Goal: Communication & Community: Answer question/provide support

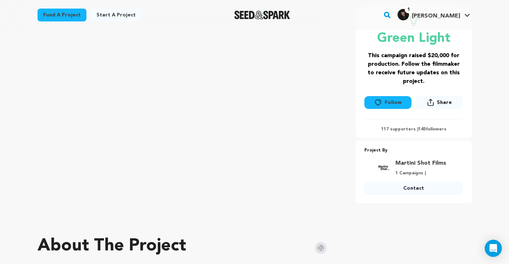
scroll to position [132, 0]
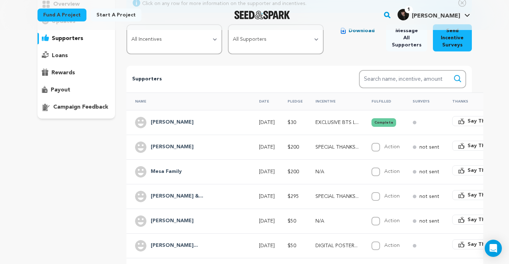
scroll to position [77, 0]
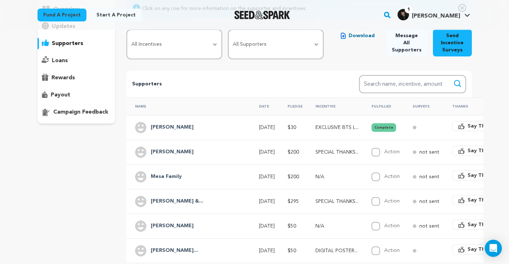
click at [372, 128] on button "Complete" at bounding box center [384, 127] width 25 height 9
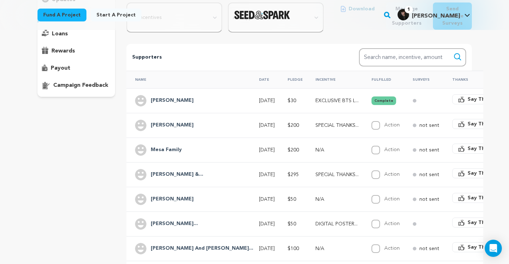
scroll to position [104, 0]
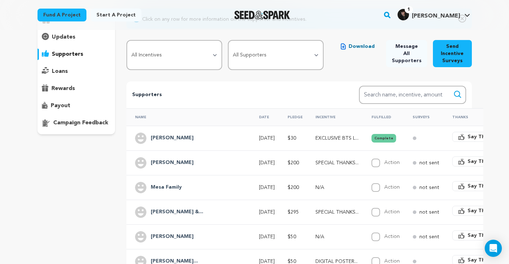
scroll to position [72, 0]
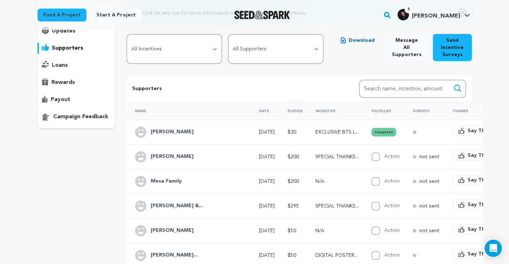
click at [316, 160] on p "SPECIAL THANKS..." at bounding box center [337, 156] width 43 height 7
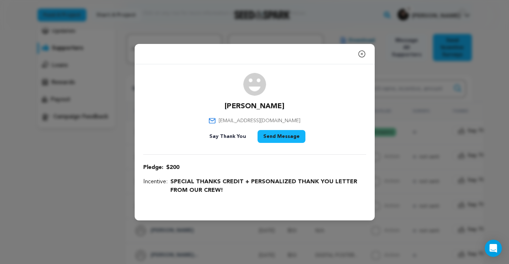
click at [362, 54] on icon "button" at bounding box center [362, 54] width 6 height 6
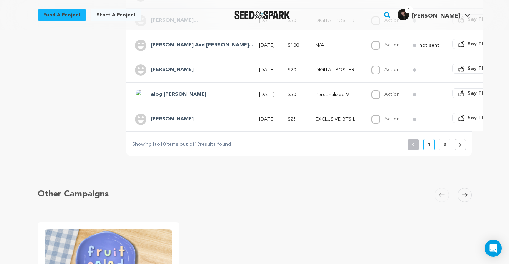
scroll to position [258, 0]
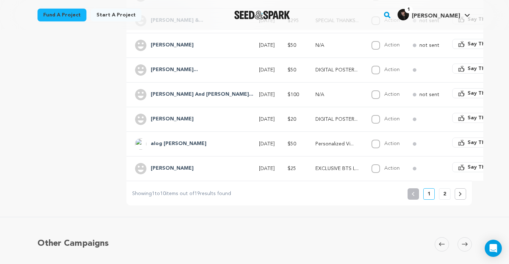
click at [440, 194] on button "2" at bounding box center [444, 193] width 11 height 11
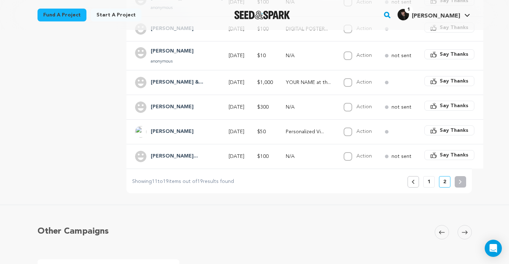
click at [444, 193] on div "Raw Copy public preview link View project Edit Project View more option View mo…" at bounding box center [254, 108] width 509 height 673
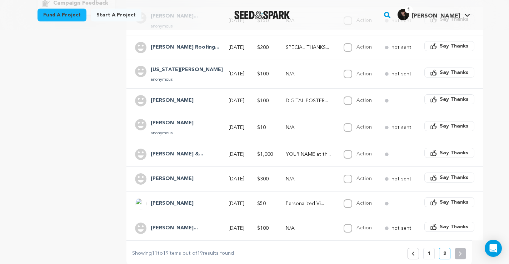
scroll to position [189, 0]
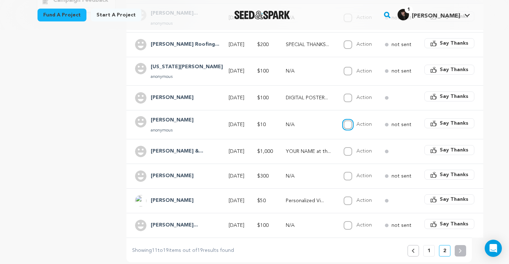
click at [344, 127] on input "Action" at bounding box center [348, 124] width 9 height 9
checkbox input "true"
click at [383, 117] on td "not sent" at bounding box center [396, 124] width 40 height 29
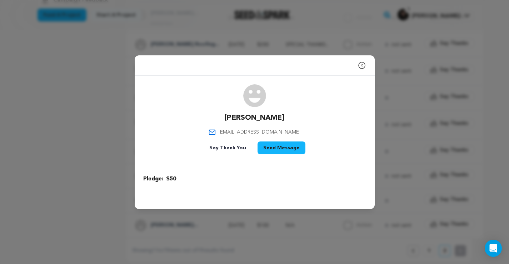
click at [364, 63] on icon "button" at bounding box center [362, 65] width 6 height 6
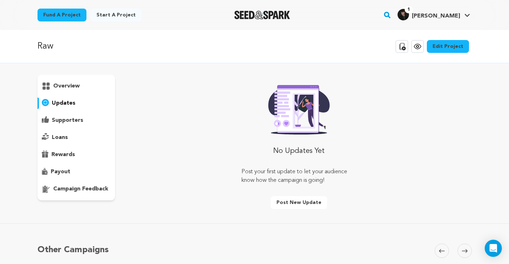
click at [77, 118] on p "supporters" at bounding box center [67, 120] width 31 height 9
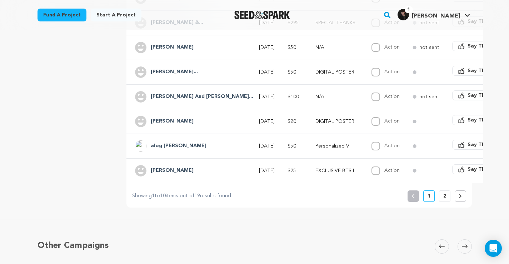
scroll to position [258, 0]
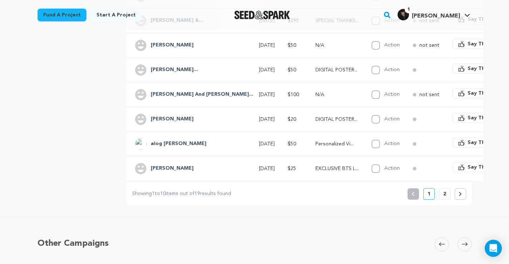
click at [439, 192] on button "2" at bounding box center [444, 193] width 11 height 11
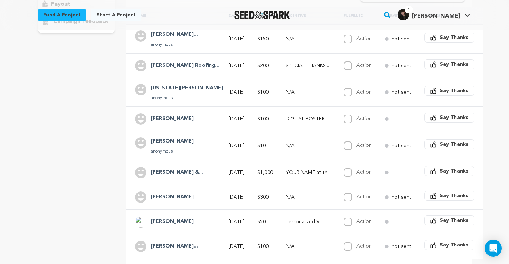
scroll to position [169, 0]
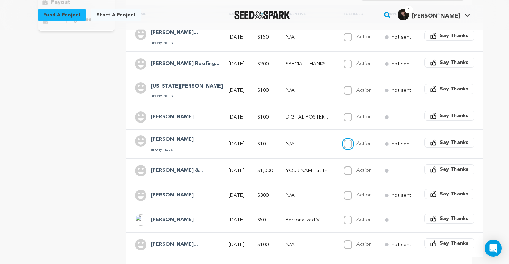
click at [344, 145] on input "Action" at bounding box center [348, 144] width 9 height 9
checkbox input "true"
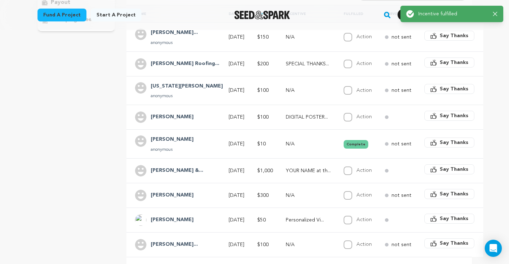
click at [385, 145] on div "not sent" at bounding box center [398, 143] width 27 height 7
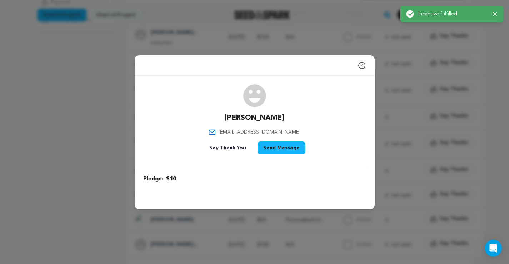
click at [361, 70] on button "Close modal" at bounding box center [362, 65] width 9 height 14
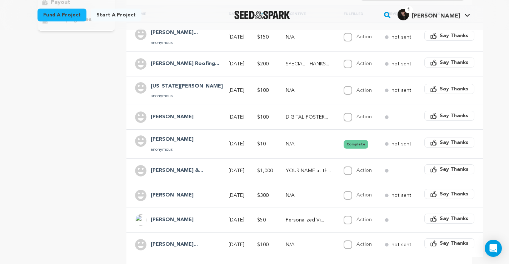
click at [431, 144] on icon "button" at bounding box center [434, 142] width 6 height 6
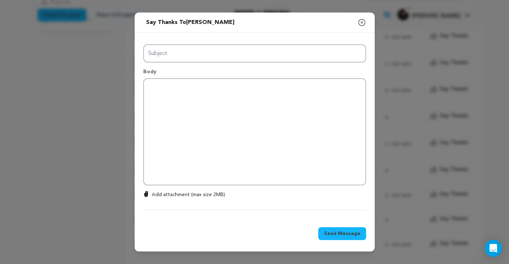
type input "Thanks for your support!"
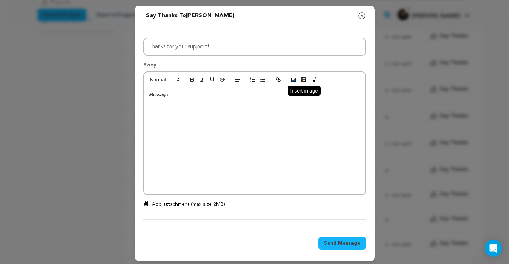
click at [290, 84] on button "button" at bounding box center [294, 79] width 10 height 9
click at [97, 179] on div "Send message to [PERSON_NAME] Say thanks to [PERSON_NAME] Compose New Message C…" at bounding box center [254, 133] width 509 height 267
click at [361, 18] on icon "button" at bounding box center [362, 15] width 9 height 9
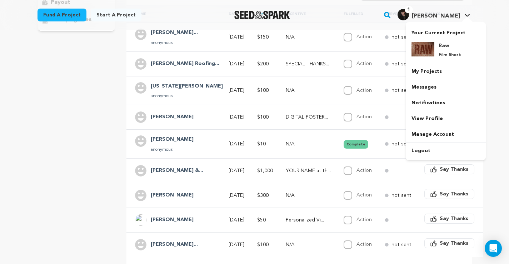
click at [435, 17] on span "[PERSON_NAME]" at bounding box center [436, 16] width 48 height 6
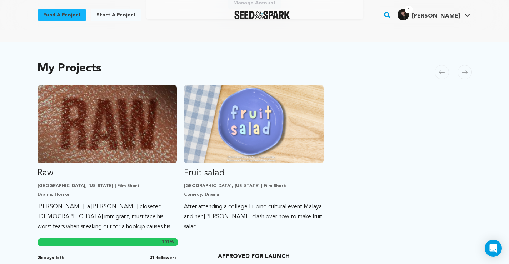
scroll to position [191, 0]
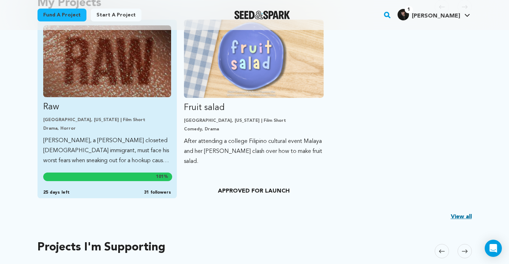
click at [122, 121] on p "Long Beach, California | Film Short" at bounding box center [107, 120] width 128 height 6
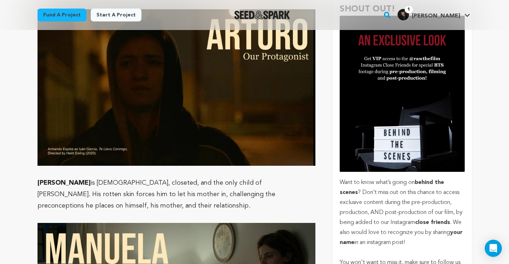
scroll to position [658, 0]
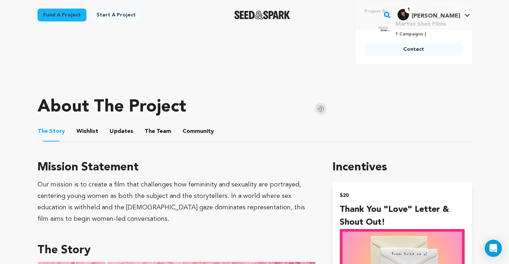
scroll to position [263, 0]
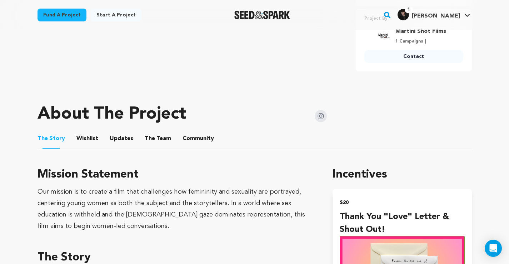
click at [120, 138] on button "Updates" at bounding box center [121, 140] width 17 height 17
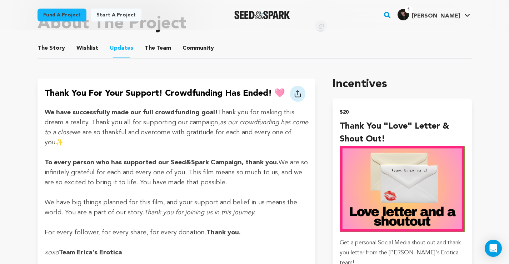
scroll to position [356, 0]
